Goal: Task Accomplishment & Management: Manage account settings

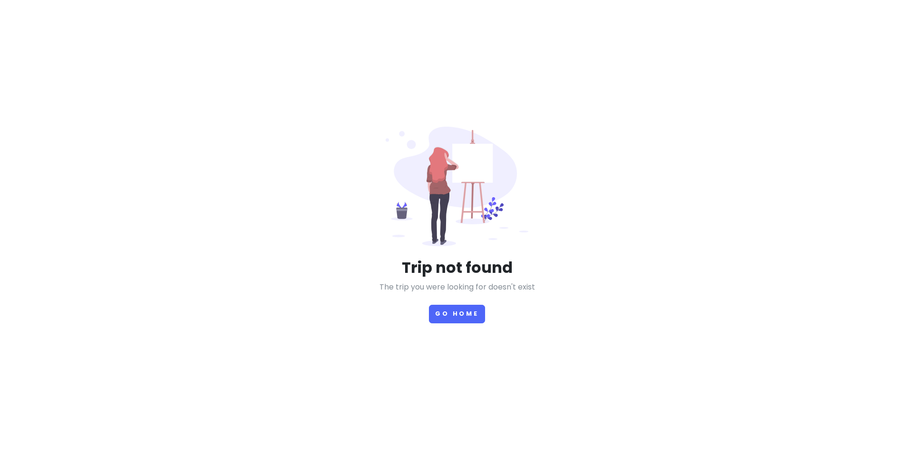
click at [426, 312] on div "Trip not found The trip you were looking for doesn't exist Go Home" at bounding box center [457, 225] width 457 height 197
click at [449, 314] on button "Go Home" at bounding box center [457, 314] width 56 height 19
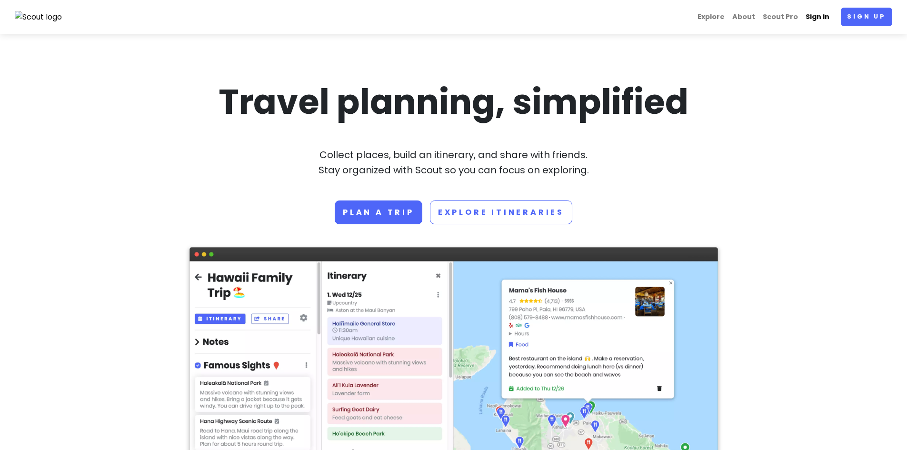
click at [817, 16] on link "Sign in" at bounding box center [817, 17] width 31 height 19
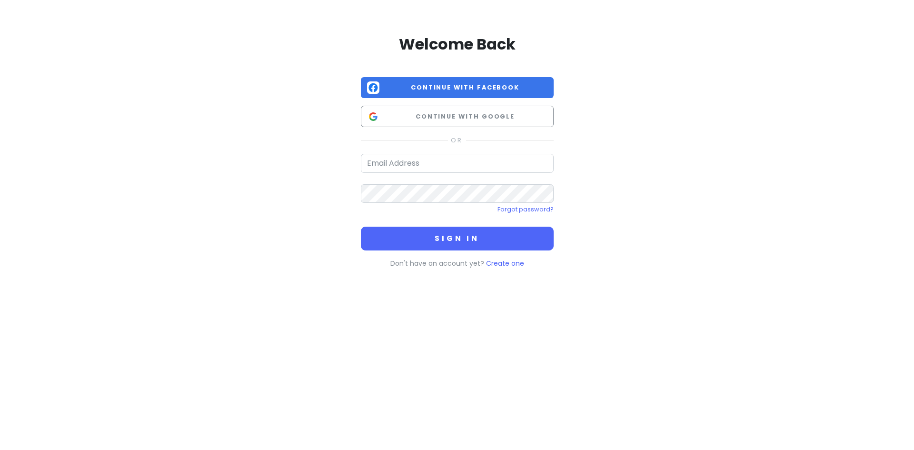
click at [425, 173] on form "Forgot password? Sign in" at bounding box center [457, 202] width 193 height 97
click at [424, 167] on input "email" at bounding box center [457, 163] width 193 height 19
type input "[EMAIL_ADDRESS][DOMAIN_NAME]"
click at [361, 227] on button "Sign in" at bounding box center [457, 239] width 193 height 24
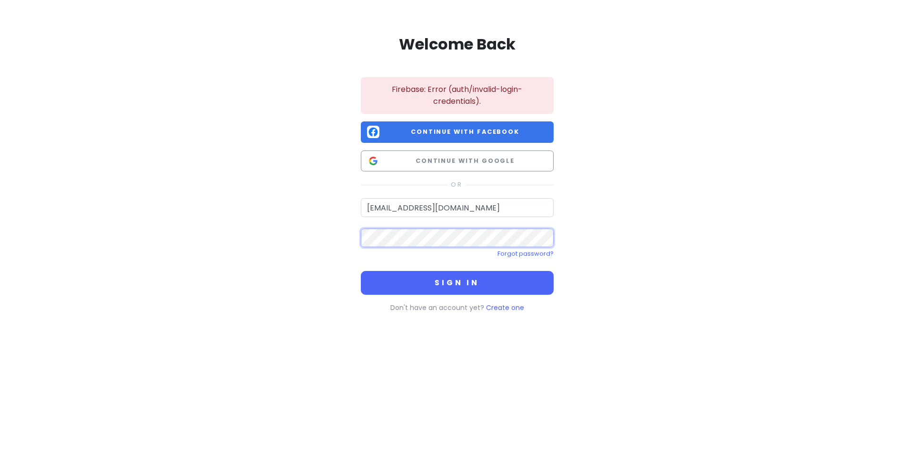
click at [361, 271] on button "Sign in" at bounding box center [457, 283] width 193 height 24
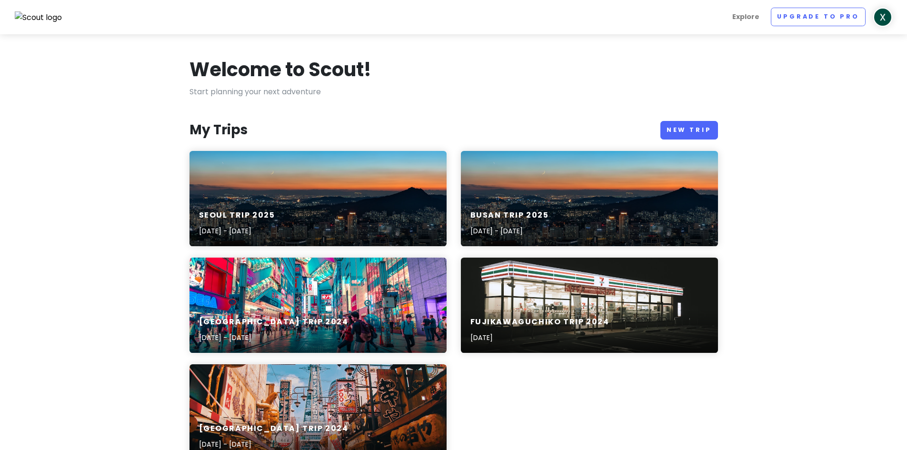
click at [793, 88] on section "Welcome to Scout! Start planning your next adventure My Trips New Trip [GEOGRAP…" at bounding box center [453, 458] width 907 height 848
click at [546, 189] on div "BUSAN TRIP [DATE], 2025 - [DATE]" at bounding box center [589, 198] width 257 height 95
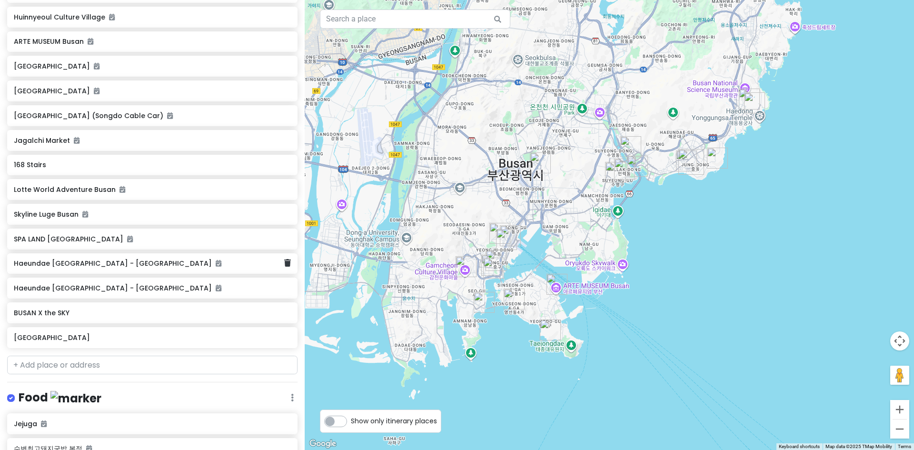
scroll to position [286, 0]
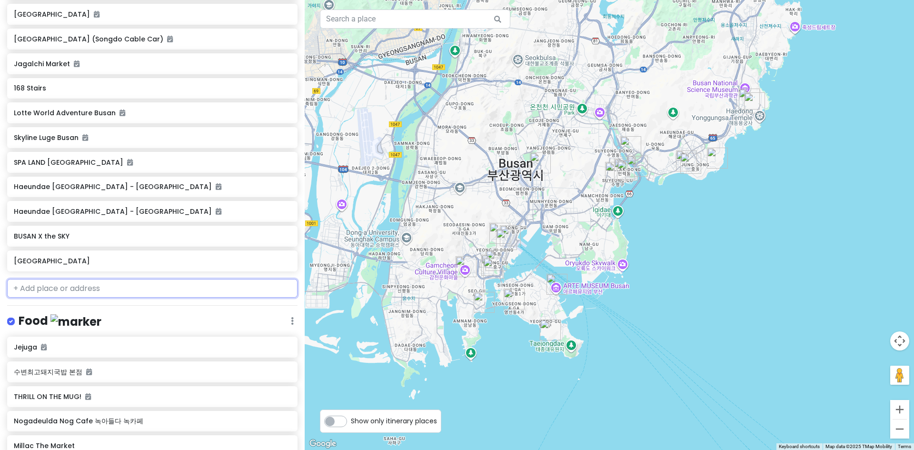
click at [56, 295] on input "text" at bounding box center [152, 288] width 290 height 19
click at [91, 314] on div "Food Edit Reorder Delete List" at bounding box center [152, 323] width 290 height 20
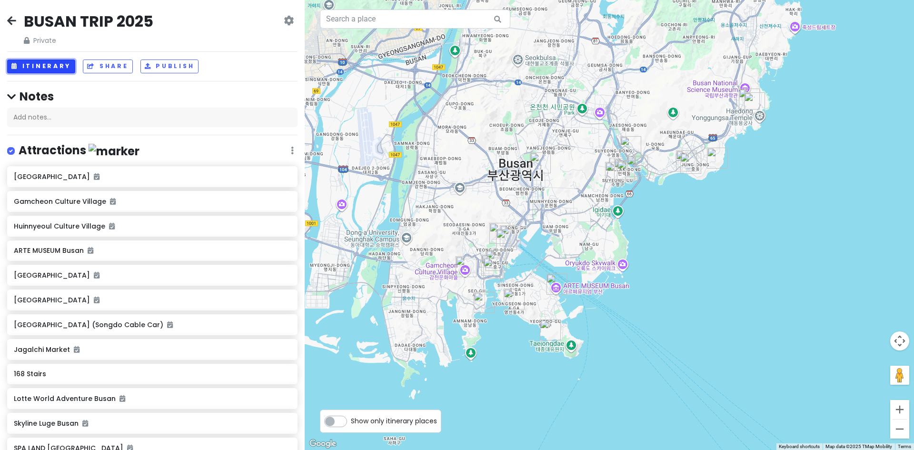
click at [60, 73] on button "Itinerary" at bounding box center [41, 67] width 68 height 14
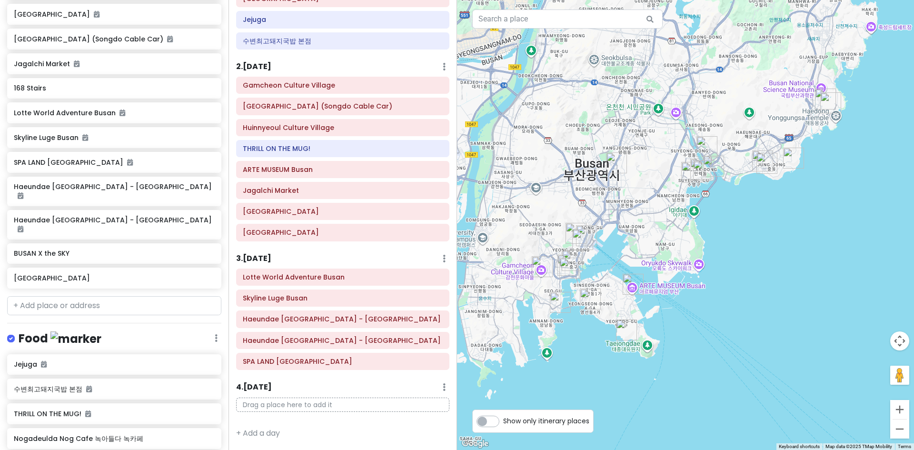
scroll to position [74, 0]
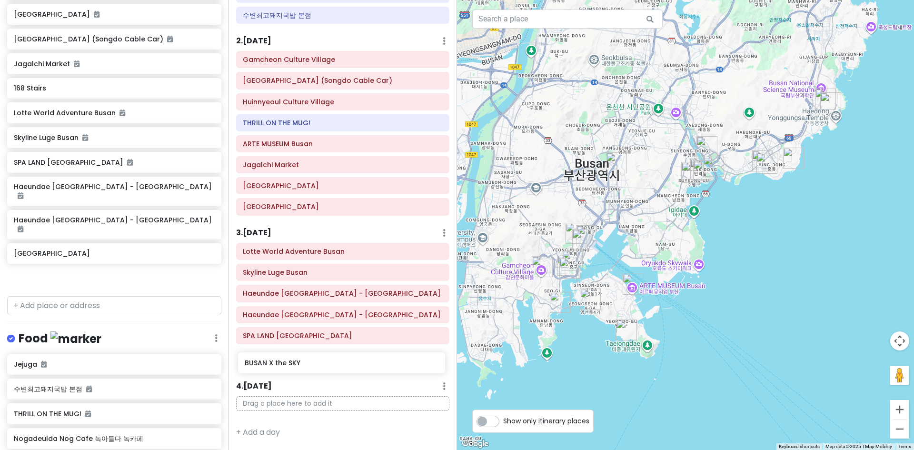
drag, startPoint x: 50, startPoint y: 233, endPoint x: 280, endPoint y: 361, distance: 263.8
click at [280, 361] on div "BUSAN TRIP 2025 Private Change Dates Make a Copy Delete Trip Go Pro ⚡️ Give Fee…" at bounding box center [457, 225] width 914 height 450
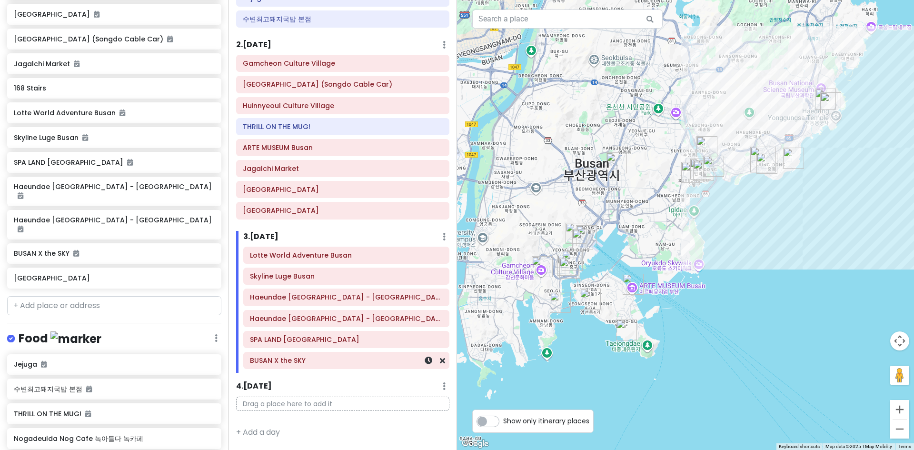
scroll to position [261, 0]
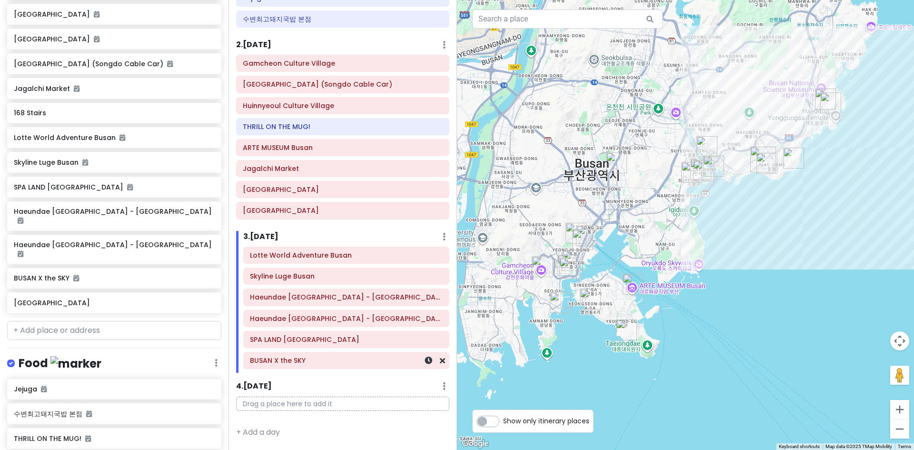
click at [343, 359] on h6 "BUSAN X the SKY" at bounding box center [346, 360] width 193 height 9
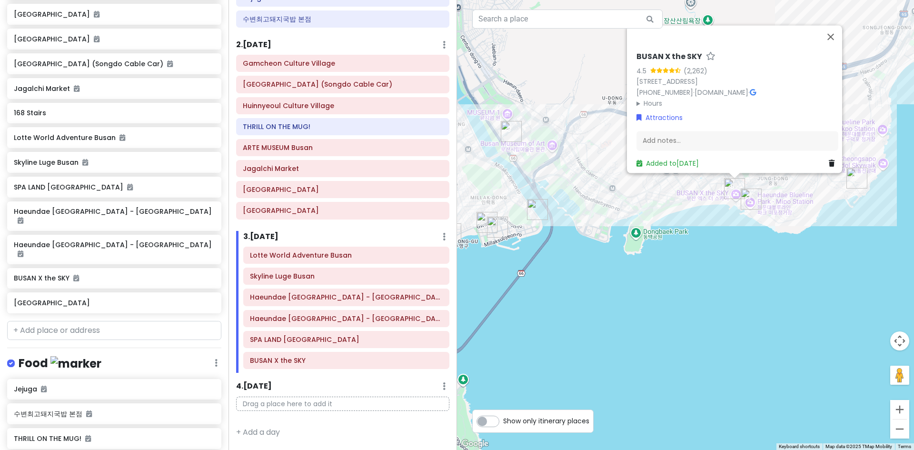
drag, startPoint x: 753, startPoint y: 218, endPoint x: 696, endPoint y: 411, distance: 201.7
click at [696, 411] on div "BUSAN X the SKY 4.5 (2,262) [STREET_ADDRESS] [PHONE_NUMBER] · [DOMAIN_NAME] · H…" at bounding box center [685, 225] width 457 height 450
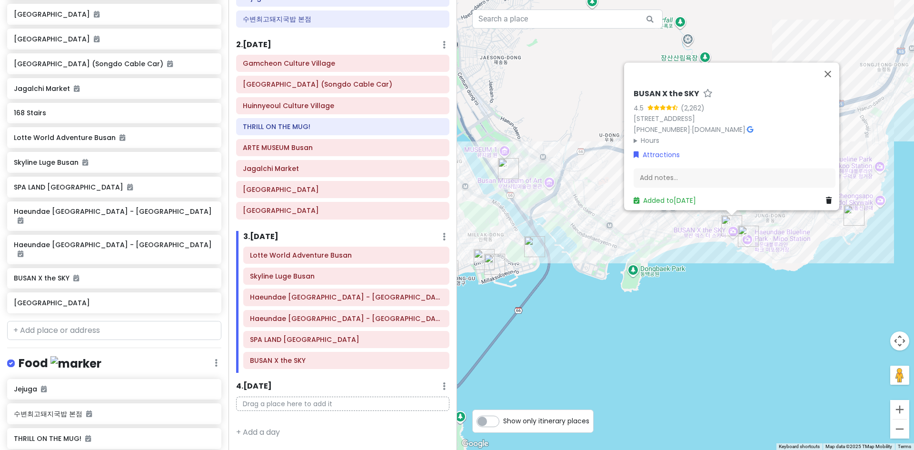
drag, startPoint x: 719, startPoint y: 299, endPoint x: 718, endPoint y: 331, distance: 31.9
click at [718, 331] on div "BUSAN X the SKY 4.5 (2,262) [STREET_ADDRESS] [PHONE_NUMBER] · [DOMAIN_NAME] · H…" at bounding box center [685, 225] width 457 height 450
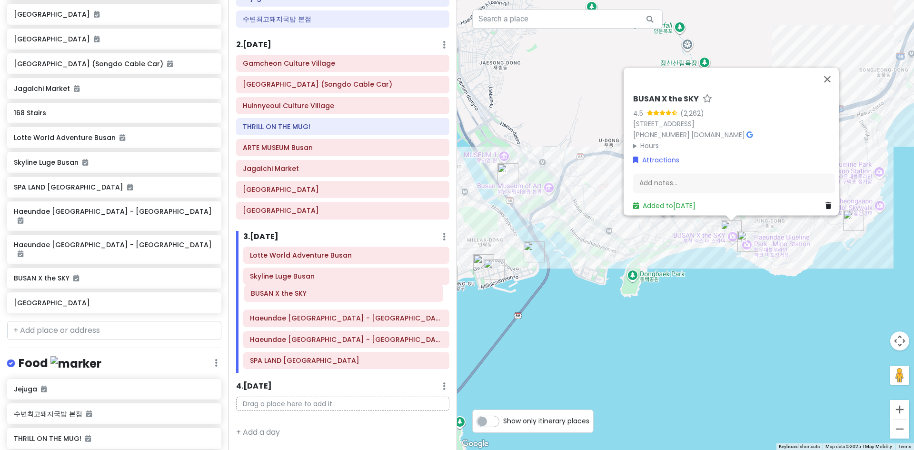
drag, startPoint x: 342, startPoint y: 366, endPoint x: 343, endPoint y: 299, distance: 67.1
click at [343, 299] on div "Lotte World Adventure Busan Skyline Luge Busan Haeundae [GEOGRAPHIC_DATA] - [GE…" at bounding box center [346, 310] width 220 height 126
click at [832, 73] on button "Close" at bounding box center [827, 79] width 23 height 23
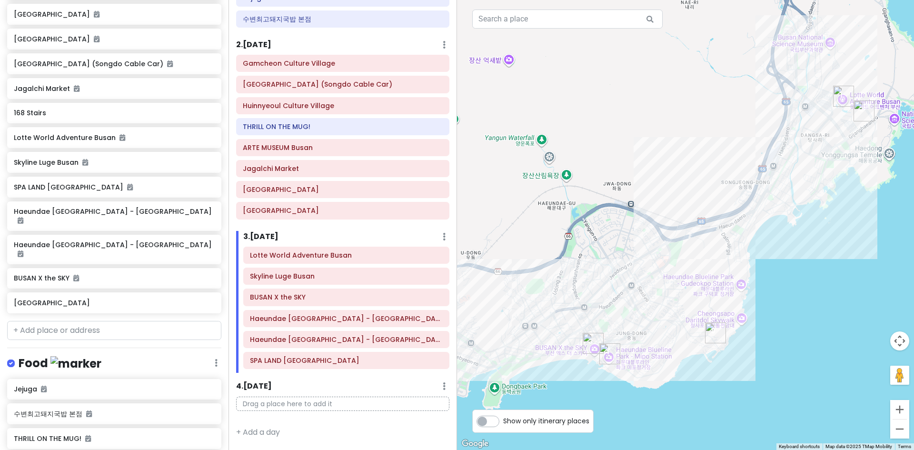
drag, startPoint x: 782, startPoint y: 294, endPoint x: 626, endPoint y: 418, distance: 199.2
click at [626, 418] on div at bounding box center [685, 225] width 457 height 450
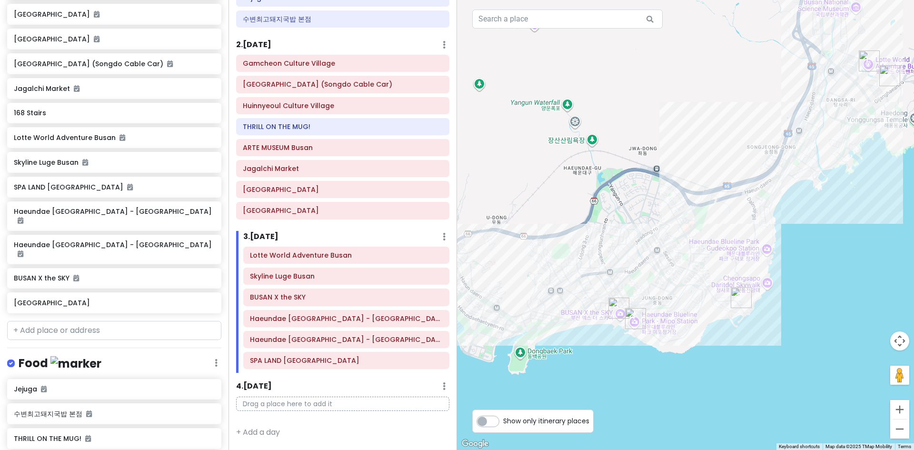
drag, startPoint x: 712, startPoint y: 361, endPoint x: 739, endPoint y: 324, distance: 46.3
click at [739, 324] on div at bounding box center [685, 225] width 457 height 450
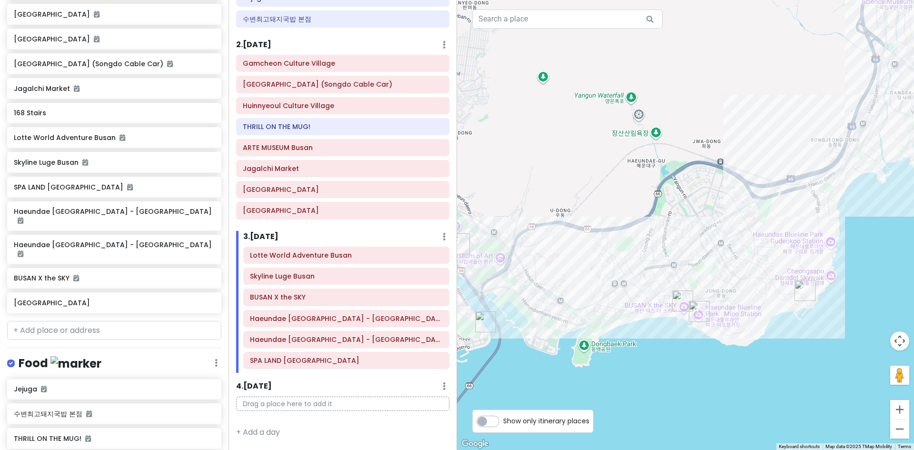
drag, startPoint x: 639, startPoint y: 250, endPoint x: 708, endPoint y: 242, distance: 69.9
click at [708, 242] on div at bounding box center [685, 225] width 457 height 450
